Goal: Check status: Check status

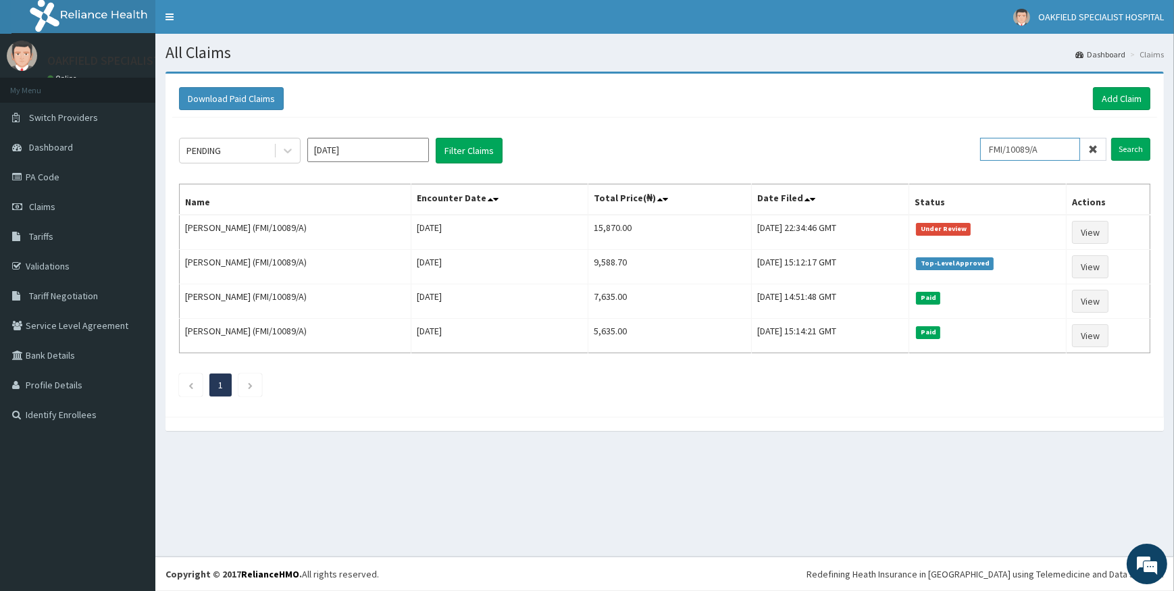
drag, startPoint x: 1053, startPoint y: 149, endPoint x: 783, endPoint y: 148, distance: 270.2
click at [834, 148] on div "PENDING Oct 2025 Filter Claims FMI/10089/A Search" at bounding box center [664, 151] width 971 height 26
paste input "LGL/10335"
type input "LGL/10335/A"
drag, startPoint x: 1136, startPoint y: 145, endPoint x: 811, endPoint y: 78, distance: 331.8
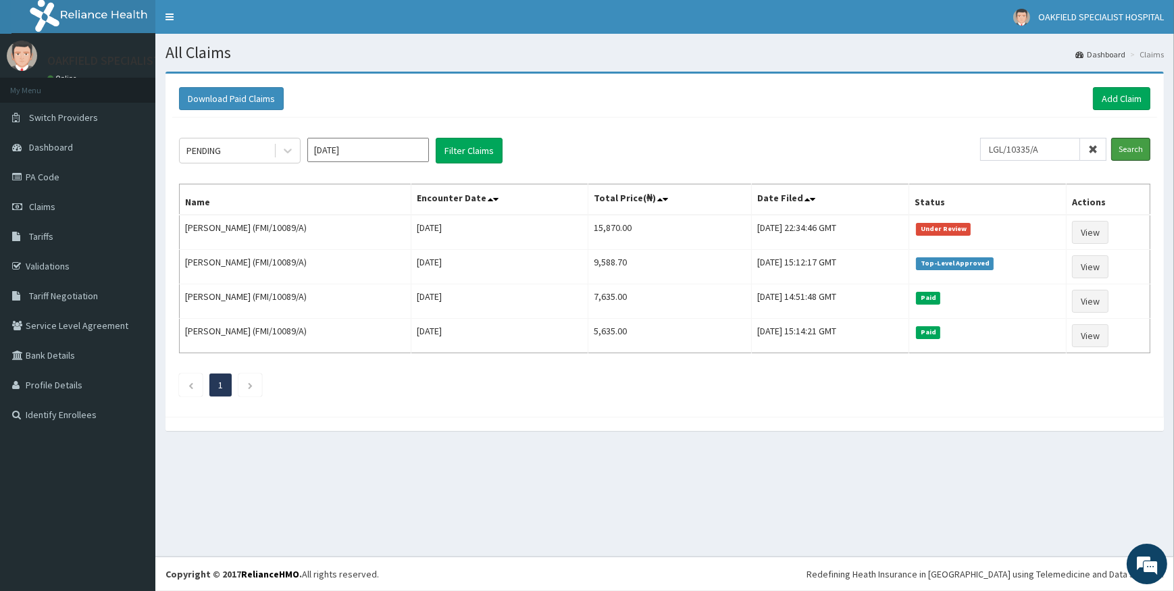
click at [1134, 142] on input "Search" at bounding box center [1130, 149] width 39 height 23
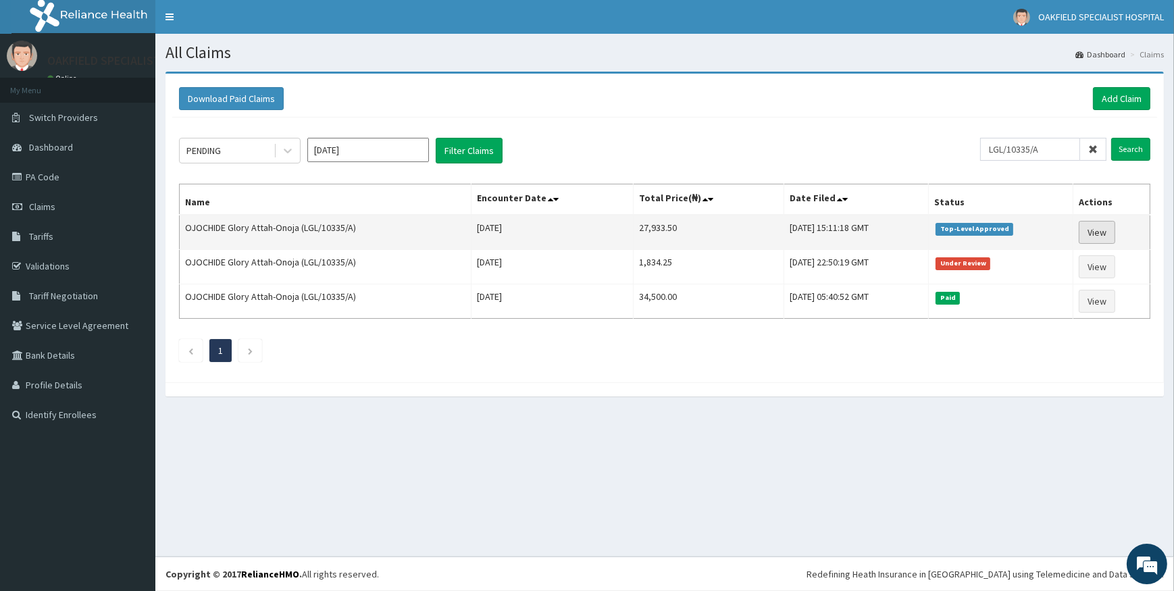
click at [1102, 230] on link "View" at bounding box center [1097, 232] width 36 height 23
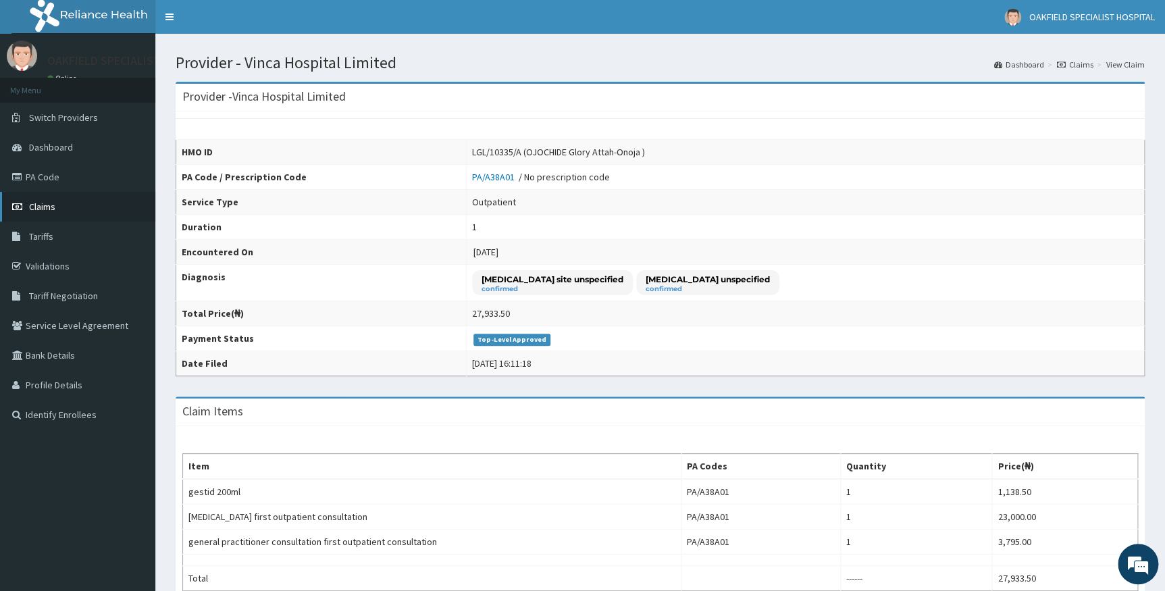
click at [48, 205] on span "Claims" at bounding box center [42, 207] width 26 height 12
